Goal: Complete application form: Complete application form

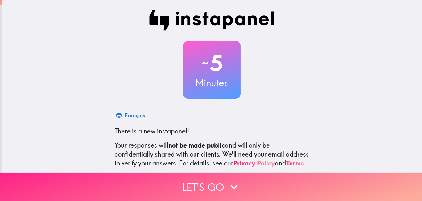
click at [178, 177] on button "Let's go" at bounding box center [211, 186] width 422 height 28
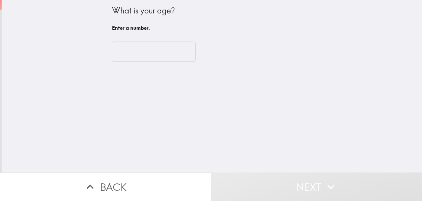
click at [140, 44] on input "number" at bounding box center [153, 52] width 83 height 20
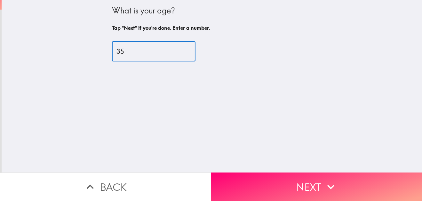
type input "35"
click at [294, 167] on div "What is your age? Tap "Next" if you're done. Enter a number. 35 ​" at bounding box center [212, 86] width 420 height 172
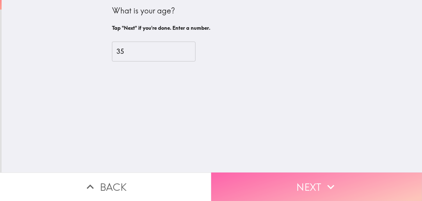
click at [292, 177] on button "Next" at bounding box center [316, 186] width 211 height 28
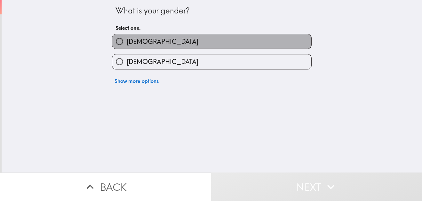
click at [145, 46] on label "[DEMOGRAPHIC_DATA]" at bounding box center [211, 41] width 199 height 14
click at [127, 46] on input "[DEMOGRAPHIC_DATA]" at bounding box center [119, 41] width 14 height 14
radio input "true"
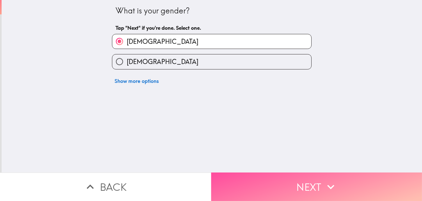
click at [286, 193] on button "Next" at bounding box center [316, 186] width 211 height 28
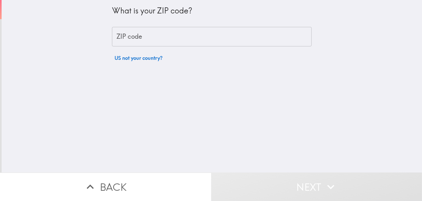
click at [150, 40] on input "ZIP code" at bounding box center [211, 37] width 199 height 20
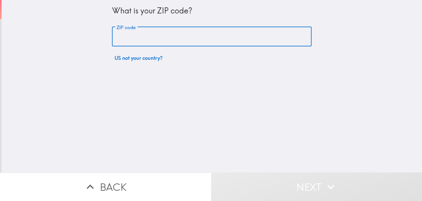
type input "90065"
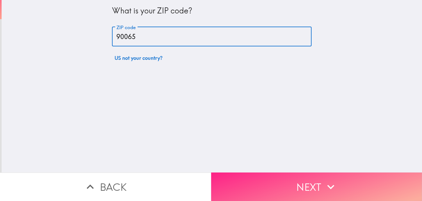
click at [253, 177] on button "Next" at bounding box center [316, 186] width 211 height 28
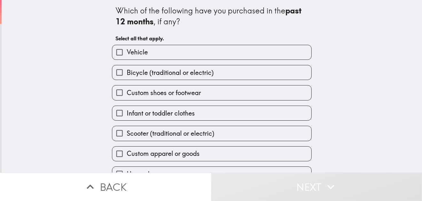
click at [158, 95] on span "Custom shoes or footwear" at bounding box center [164, 92] width 74 height 9
click at [127, 95] on input "Custom shoes or footwear" at bounding box center [119, 92] width 14 height 14
checkbox input "true"
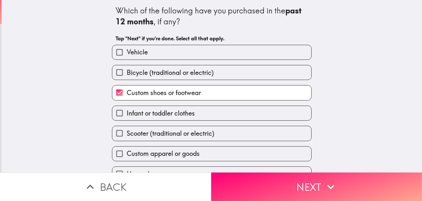
click at [217, 154] on label "Custom apparel or goods" at bounding box center [211, 153] width 199 height 14
click at [127, 154] on input "Custom apparel or goods" at bounding box center [119, 153] width 14 height 14
checkbox input "true"
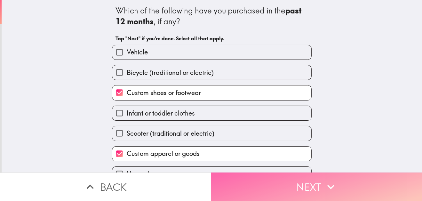
click at [223, 184] on button "Next" at bounding box center [316, 186] width 211 height 28
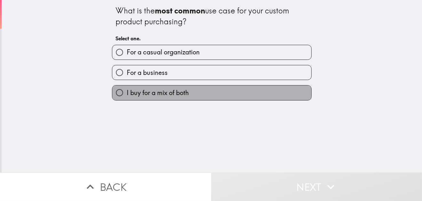
click at [162, 94] on span "I buy for a mix of both" at bounding box center [158, 92] width 62 height 9
click at [127, 94] on input "I buy for a mix of both" at bounding box center [119, 92] width 14 height 14
radio input "true"
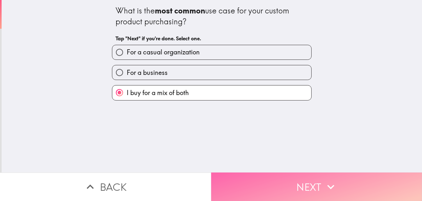
click at [254, 184] on button "Next" at bounding box center [316, 186] width 211 height 28
